Goal: Navigation & Orientation: Find specific page/section

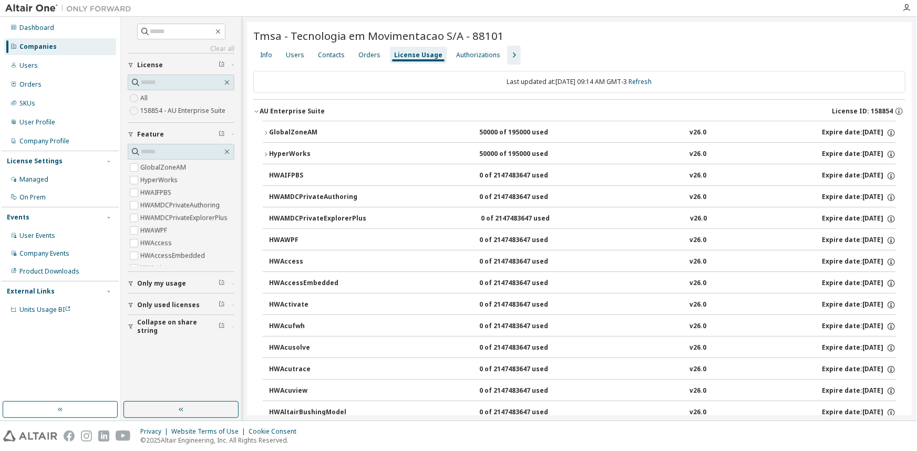
click at [38, 11] on img at bounding box center [70, 8] width 131 height 11
click at [91, 3] on img at bounding box center [70, 8] width 131 height 11
click at [222, 32] on icon "button" at bounding box center [218, 31] width 8 height 8
click at [23, 9] on img at bounding box center [70, 8] width 131 height 11
click at [222, 30] on icon "button" at bounding box center [218, 31] width 8 height 8
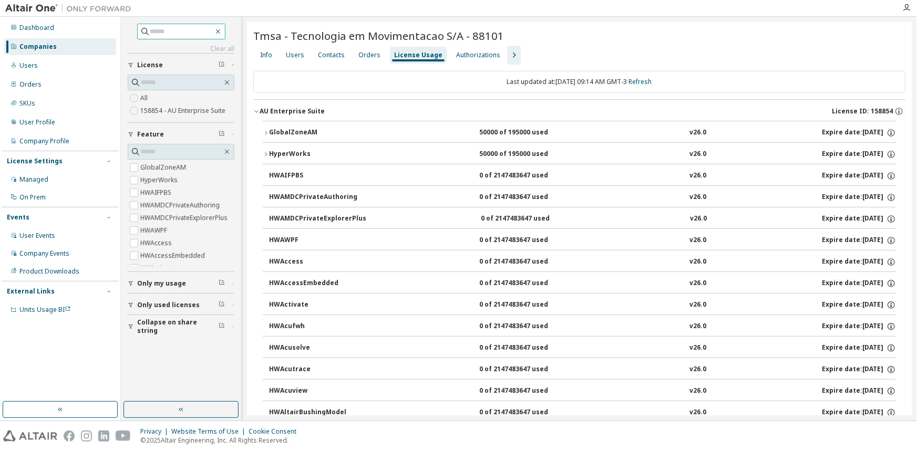
click at [222, 33] on icon "button" at bounding box center [218, 31] width 8 height 8
click at [227, 80] on icon "button" at bounding box center [227, 82] width 8 height 8
click at [20, 63] on div "Users" at bounding box center [28, 65] width 18 height 8
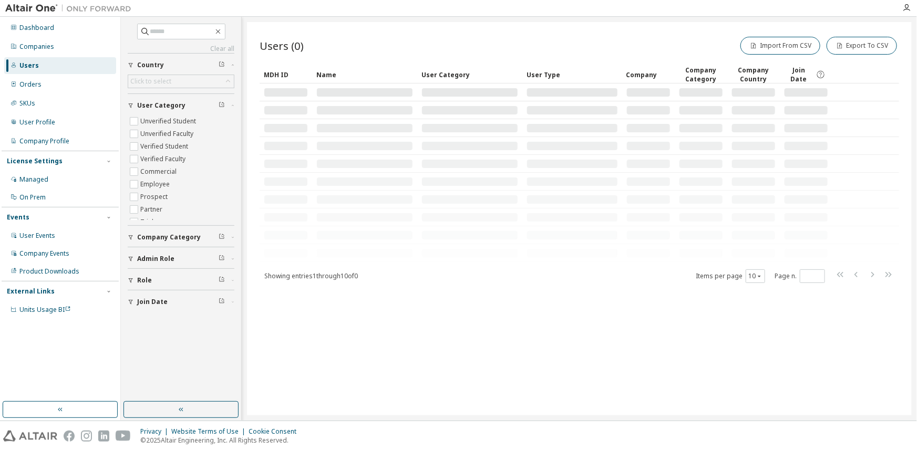
click at [39, 5] on img at bounding box center [70, 8] width 131 height 11
click at [909, 4] on icon "button" at bounding box center [906, 8] width 8 height 8
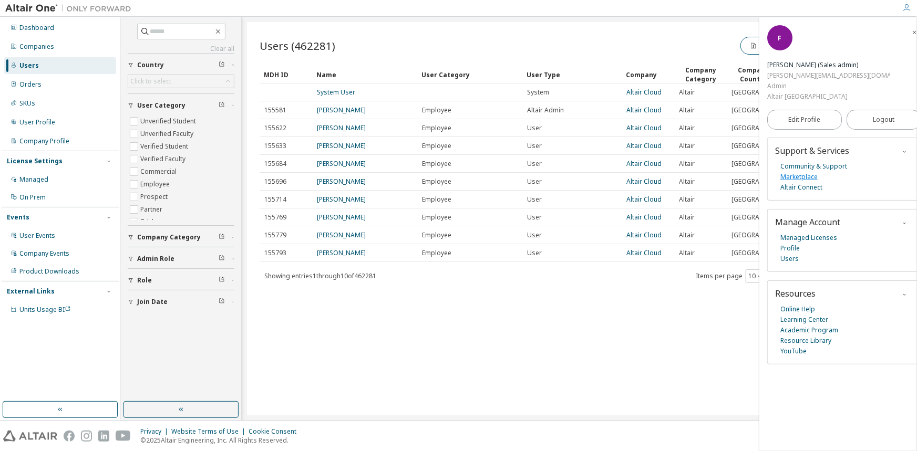
click at [799, 172] on link "Marketplace" at bounding box center [798, 177] width 37 height 11
